Goal: Task Accomplishment & Management: Manage account settings

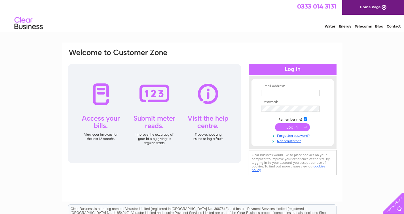
type input "jenny@whynotscotland.com"
click at [296, 126] on input "submit" at bounding box center [292, 127] width 35 height 8
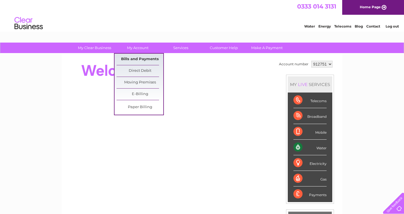
click at [138, 57] on link "Bills and Payments" at bounding box center [140, 59] width 47 height 11
